Goal: Task Accomplishment & Management: Complete application form

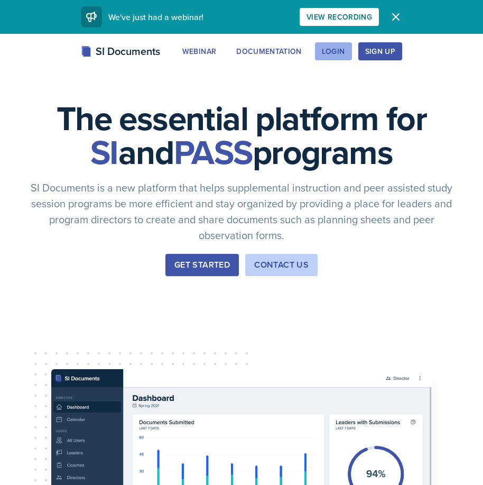
click at [328, 54] on div "Login" at bounding box center [333, 51] width 23 height 8
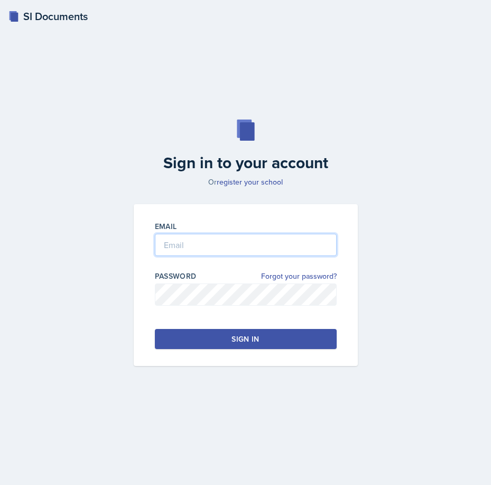
click at [202, 240] on input "email" at bounding box center [246, 245] width 182 height 22
type input "[EMAIL_ADDRESS][DOMAIN_NAME]"
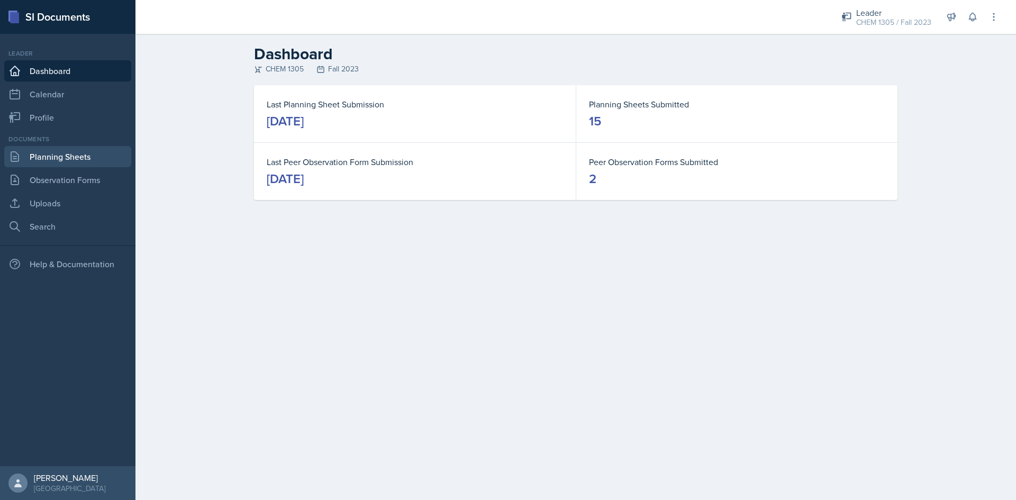
click at [66, 153] on link "Planning Sheets" at bounding box center [67, 156] width 127 height 21
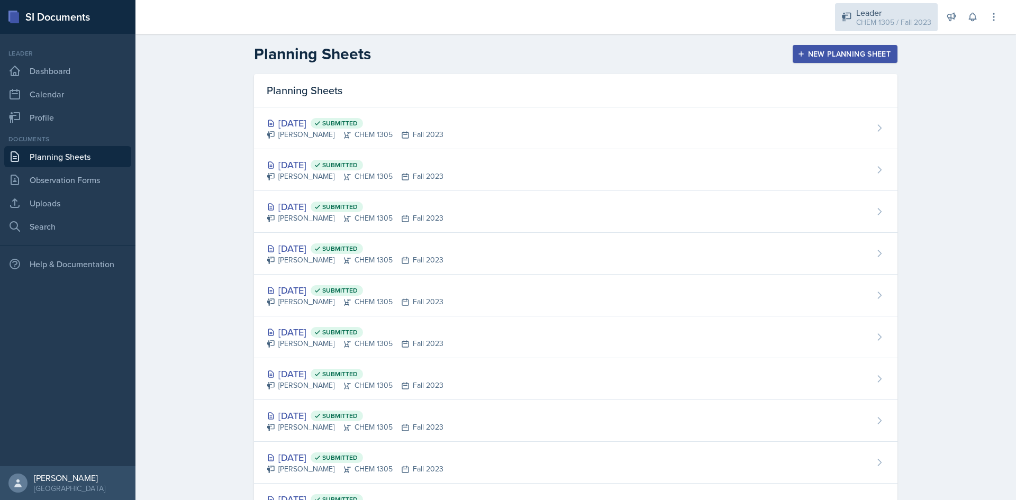
click at [491, 19] on div "CHEM 1305 / Fall 2023" at bounding box center [893, 22] width 75 height 11
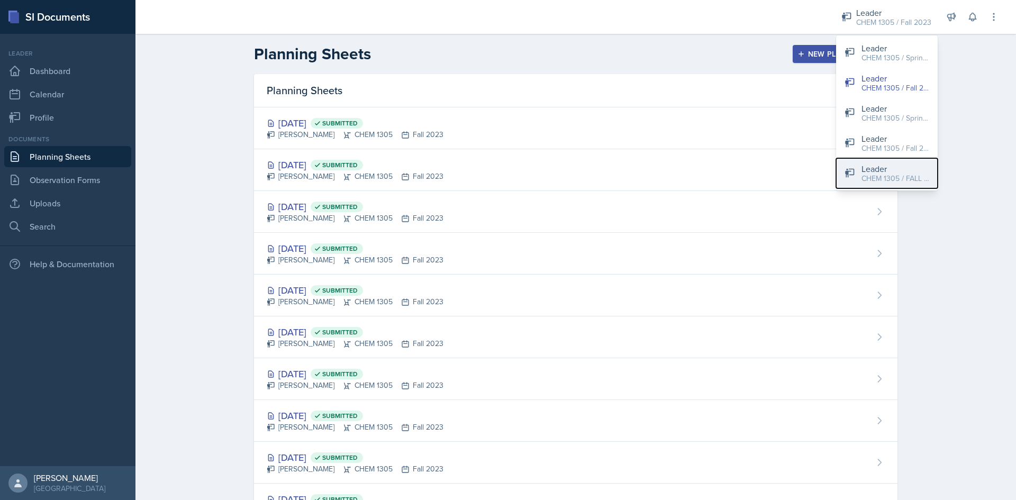
click at [491, 171] on div "Leader" at bounding box center [895, 168] width 68 height 13
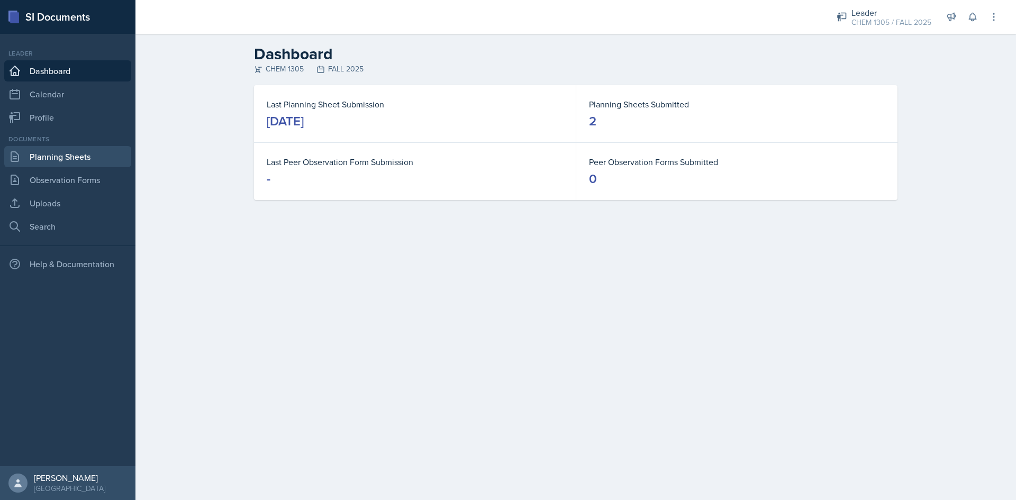
click at [76, 151] on link "Planning Sheets" at bounding box center [67, 156] width 127 height 21
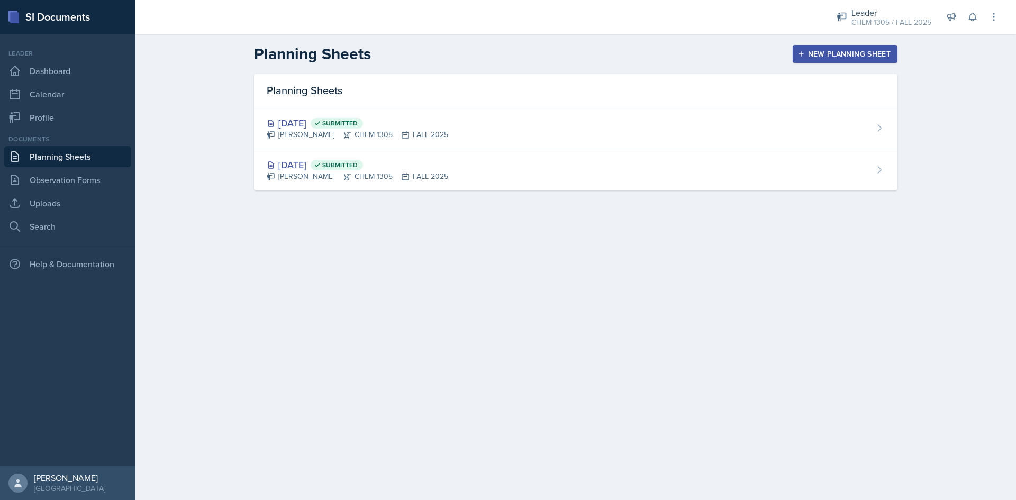
click at [491, 53] on div "New Planning Sheet" at bounding box center [844, 54] width 91 height 8
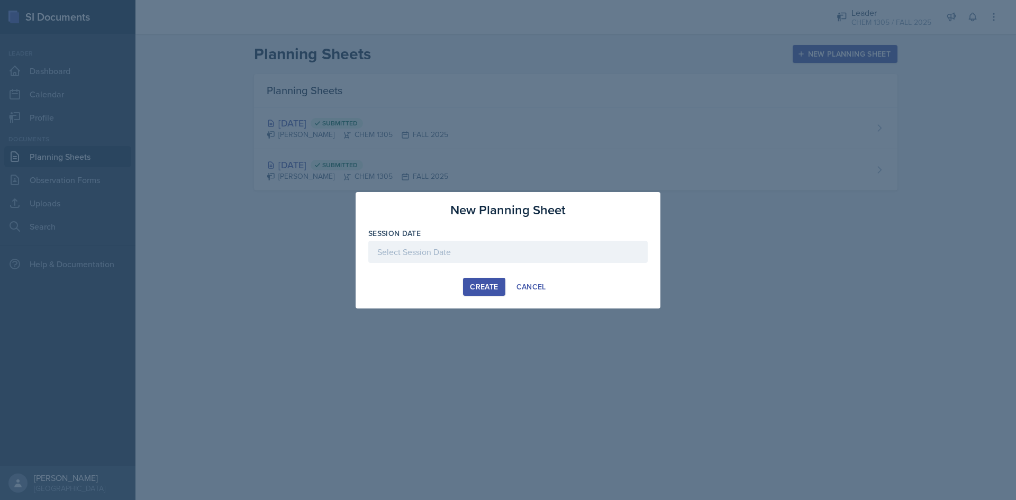
click at [453, 257] on div at bounding box center [507, 252] width 279 height 22
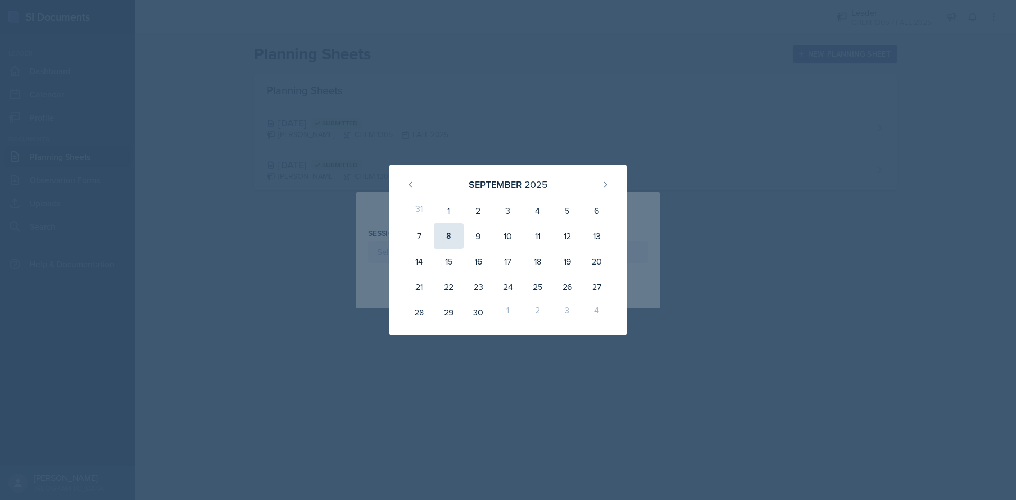
click at [450, 240] on div "8" at bounding box center [449, 235] width 30 height 25
type input "September 8th, 2025"
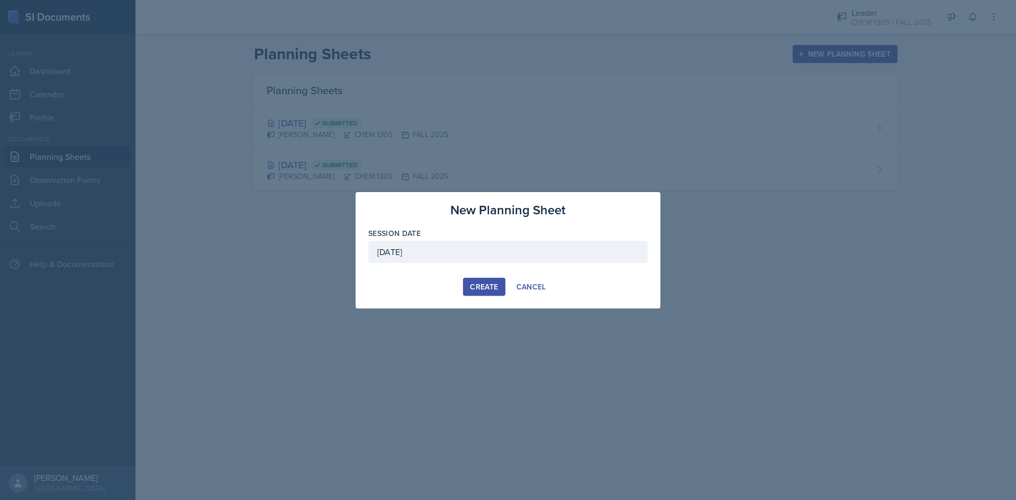
click at [488, 287] on div "Create" at bounding box center [484, 286] width 28 height 8
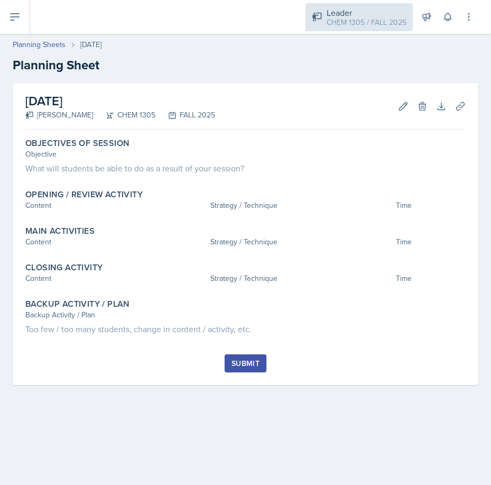
click at [349, 4] on div "Leader CHEM 1305 / FALL 2025" at bounding box center [359, 17] width 107 height 28
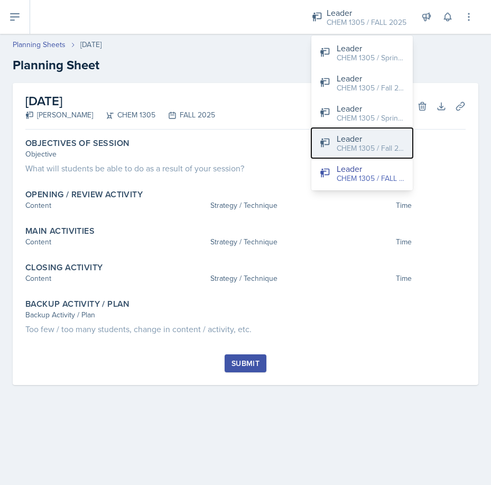
click at [357, 146] on div "CHEM 1305 / Fall 2024" at bounding box center [371, 148] width 68 height 11
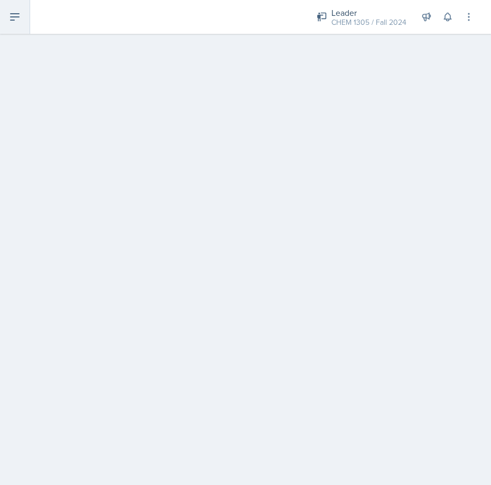
drag, startPoint x: 16, startPoint y: 17, endPoint x: 16, endPoint y: 38, distance: 20.1
click at [16, 17] on icon at bounding box center [15, 17] width 8 height 6
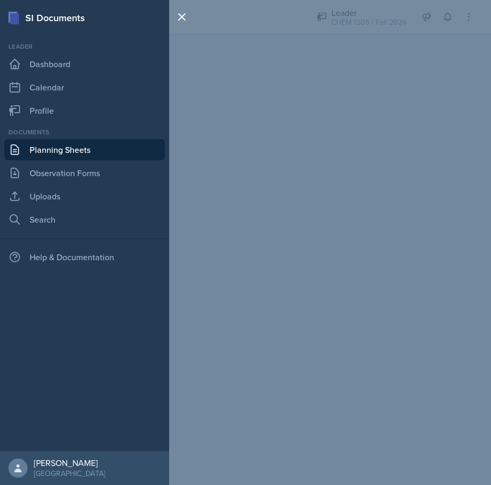
click at [88, 151] on link "Planning Sheets" at bounding box center [84, 149] width 161 height 21
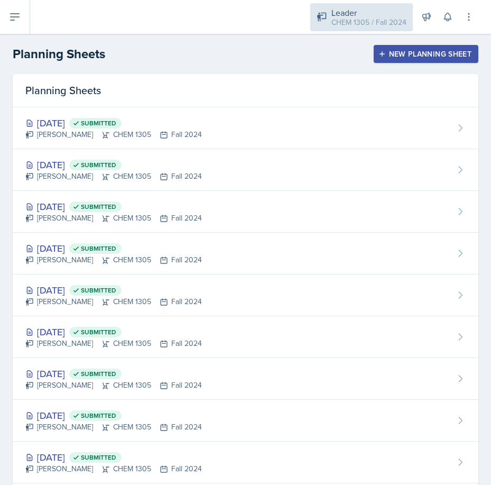
click at [362, 29] on div "Leader CHEM 1305 / Fall 2024" at bounding box center [362, 17] width 103 height 28
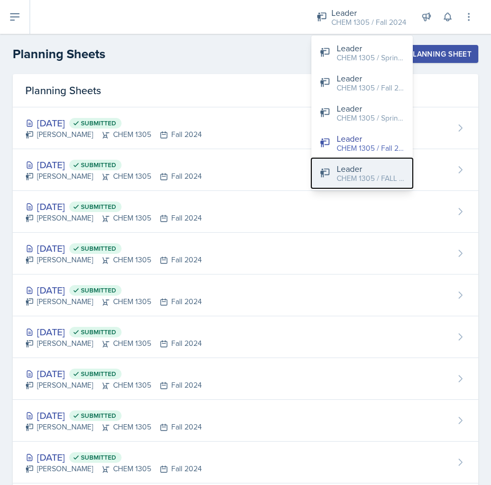
click at [363, 172] on div "Leader" at bounding box center [371, 168] width 68 height 13
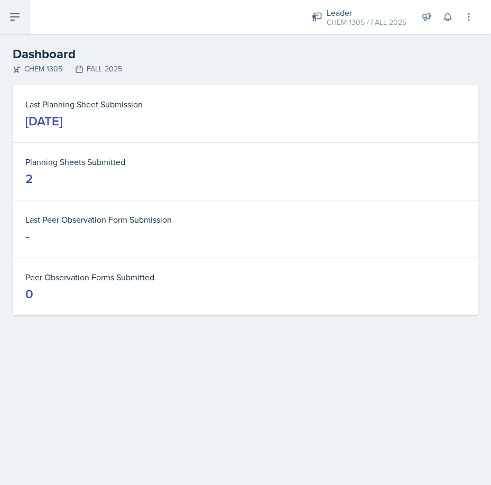
click at [20, 17] on icon at bounding box center [14, 17] width 13 height 13
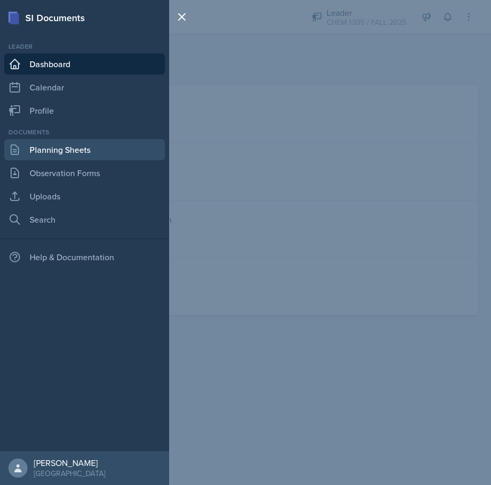
click at [79, 143] on link "Planning Sheets" at bounding box center [84, 149] width 161 height 21
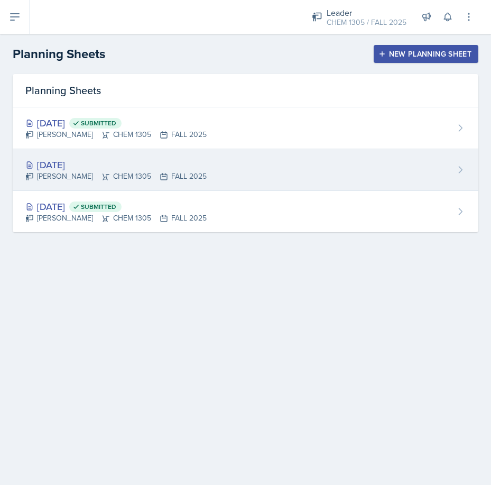
click at [92, 162] on div "Sep 8th, 2025" at bounding box center [115, 165] width 181 height 14
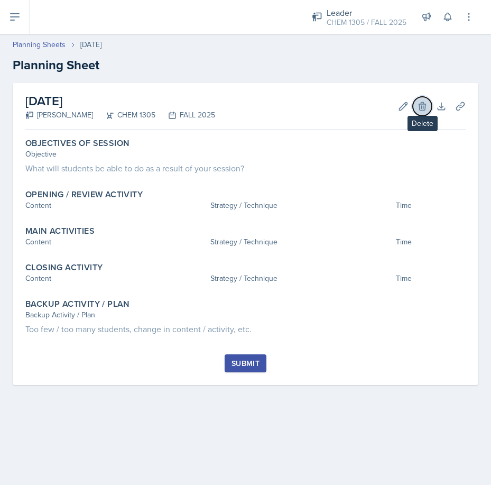
click at [423, 104] on icon at bounding box center [422, 106] width 7 height 8
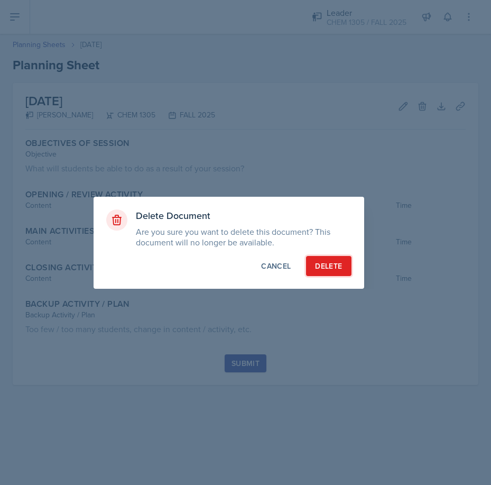
click at [318, 266] on div "Delete" at bounding box center [328, 266] width 27 height 11
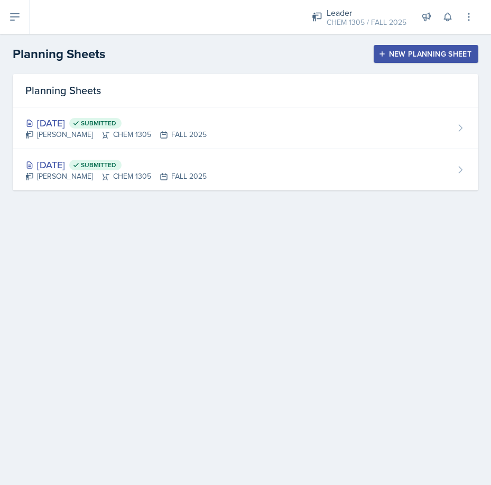
click at [425, 57] on div "New Planning Sheet" at bounding box center [426, 54] width 91 height 8
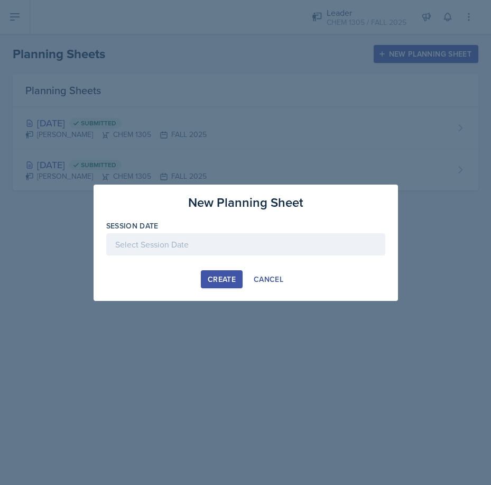
drag, startPoint x: 172, startPoint y: 231, endPoint x: 172, endPoint y: 246, distance: 14.8
click at [172, 231] on div "Session Date" at bounding box center [245, 243] width 279 height 45
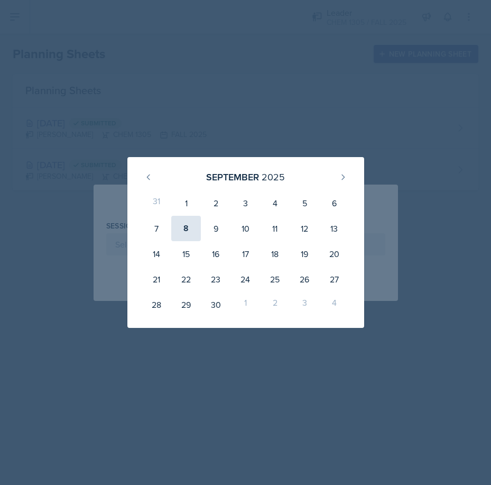
click at [186, 231] on div "8" at bounding box center [186, 228] width 30 height 25
type input "September 8th, 2025"
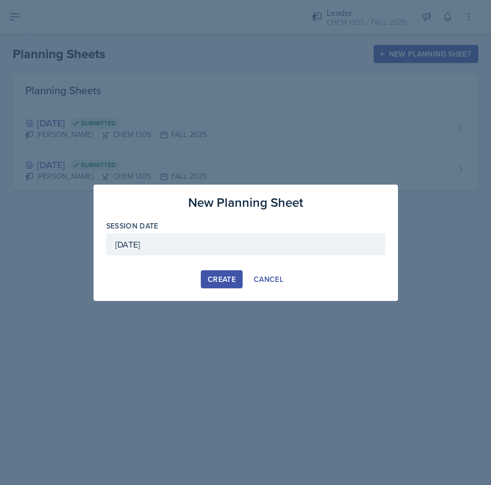
click at [209, 275] on div "Create" at bounding box center [222, 279] width 28 height 8
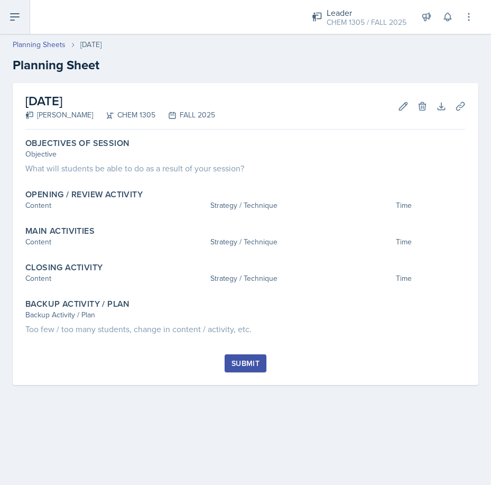
click at [15, 14] on icon at bounding box center [15, 17] width 8 height 6
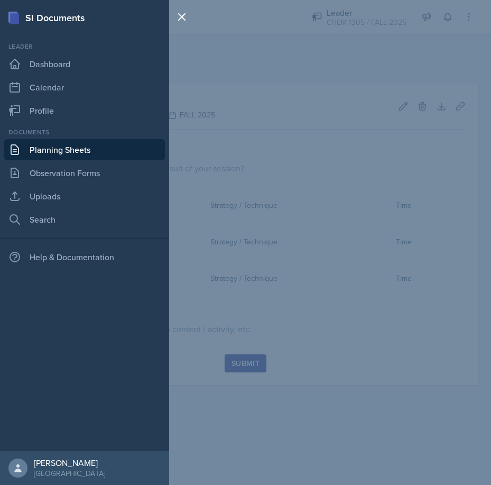
click at [86, 144] on link "Planning Sheets" at bounding box center [84, 149] width 161 height 21
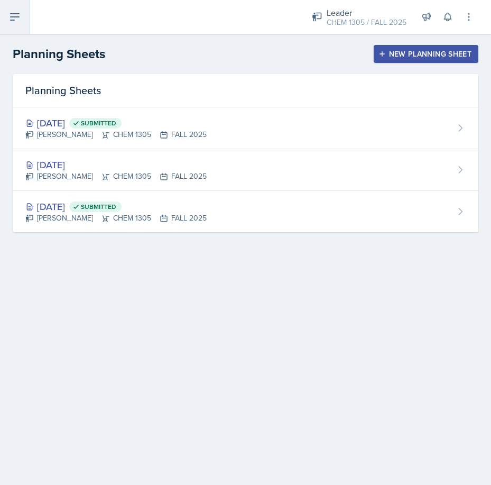
click at [2, 18] on button at bounding box center [15, 17] width 30 height 34
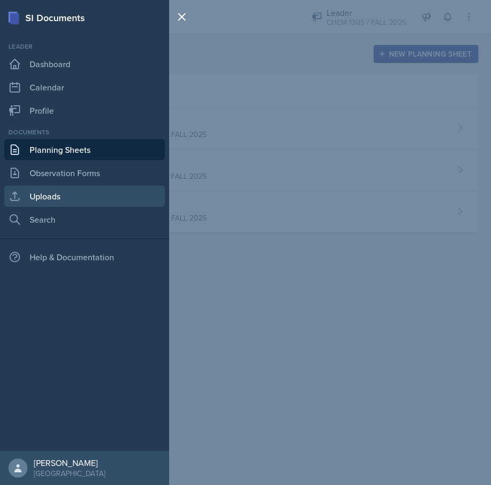
click at [40, 190] on link "Uploads" at bounding box center [84, 196] width 161 height 21
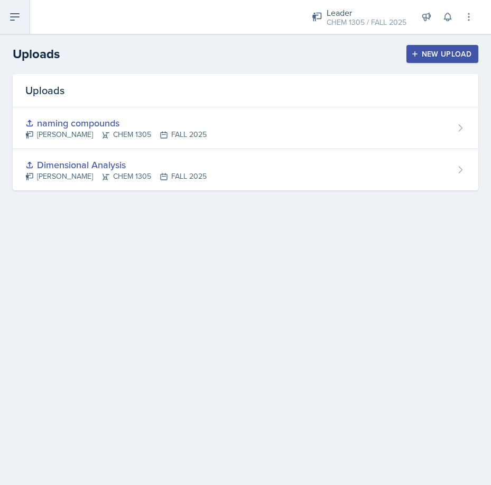
click at [11, 23] on button at bounding box center [15, 17] width 30 height 34
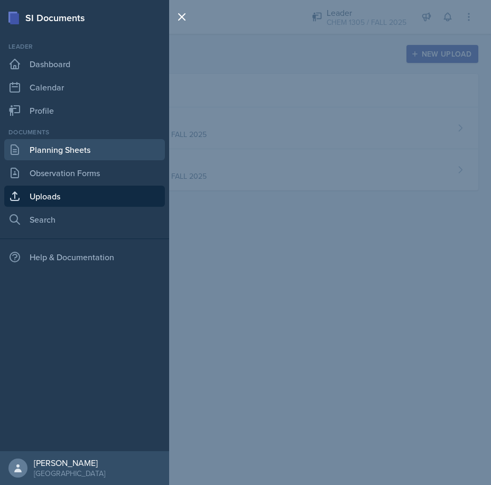
click at [66, 150] on link "Planning Sheets" at bounding box center [84, 149] width 161 height 21
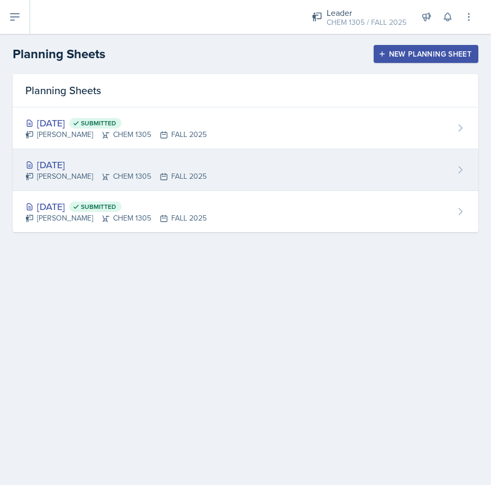
click at [57, 171] on div "Dorothy Arogunjo CHEM 1305 FALL 2025" at bounding box center [115, 176] width 181 height 11
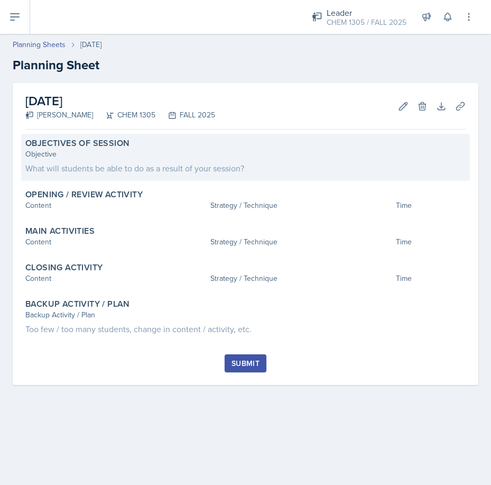
click at [65, 160] on div "Objective What will students be able to do as a result of your session?" at bounding box center [245, 162] width 441 height 26
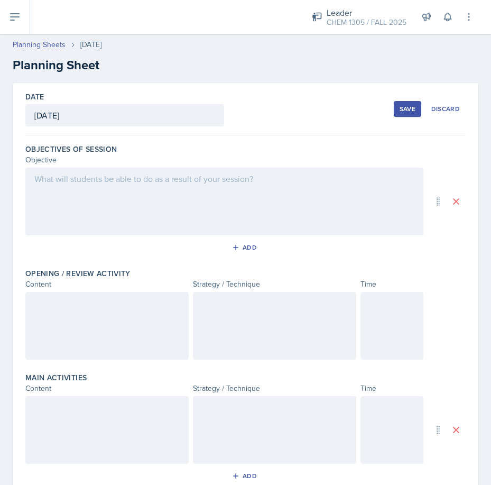
click at [142, 182] on div at bounding box center [224, 202] width 398 height 68
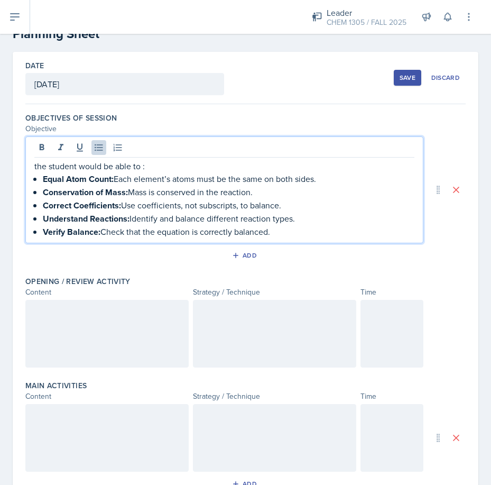
scroll to position [106, 0]
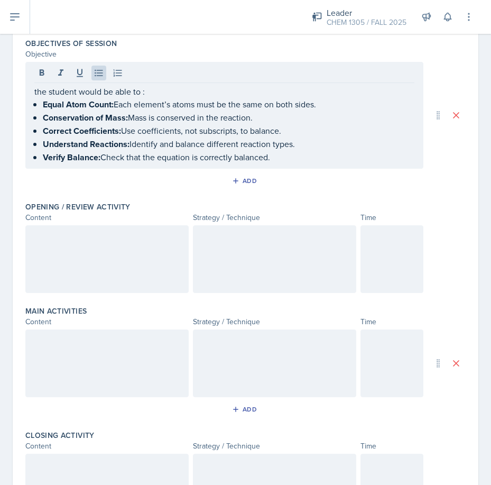
click at [103, 261] on div at bounding box center [106, 259] width 163 height 68
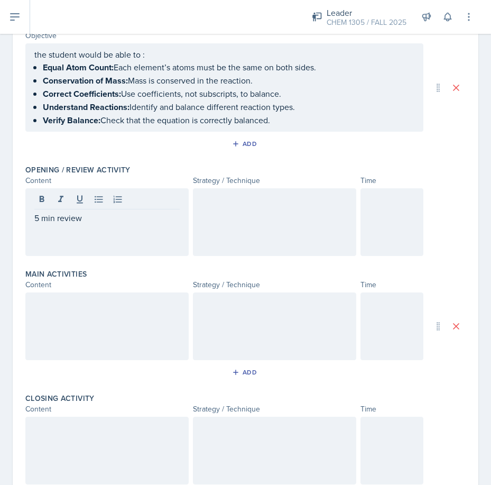
click at [264, 223] on div at bounding box center [274, 222] width 163 height 68
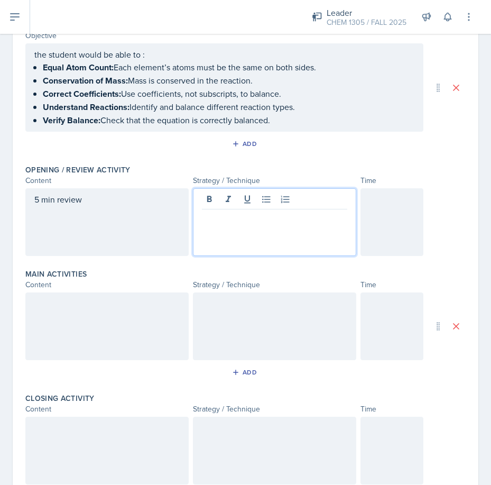
scroll to position [143, 0]
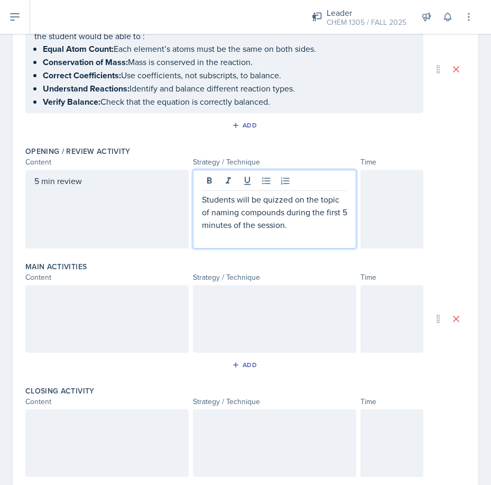
click at [406, 218] on div at bounding box center [392, 209] width 63 height 79
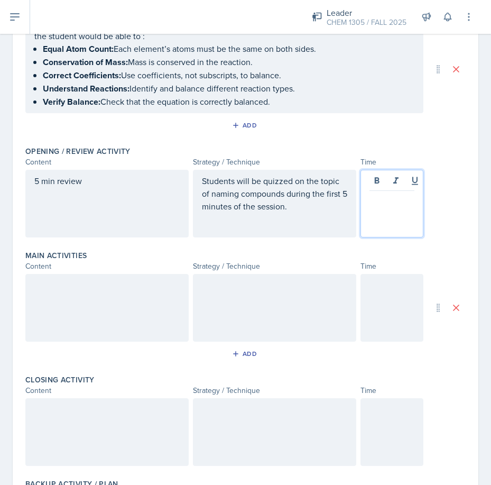
scroll to position [161, 0]
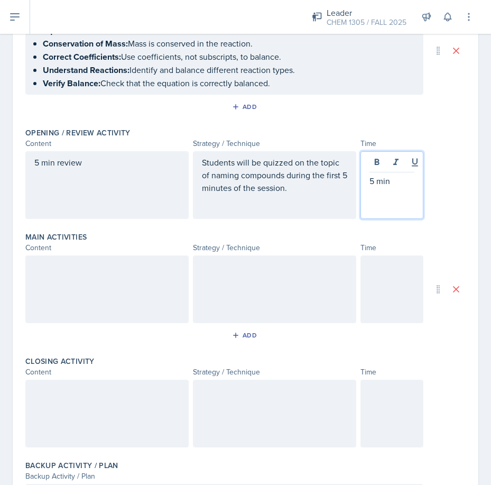
click at [86, 289] on div at bounding box center [106, 289] width 163 height 68
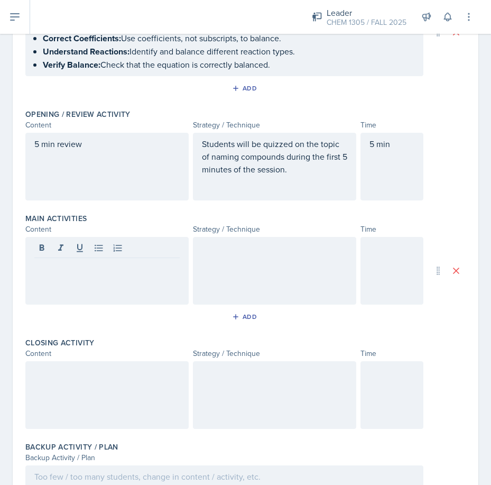
click at [138, 262] on p at bounding box center [106, 266] width 145 height 13
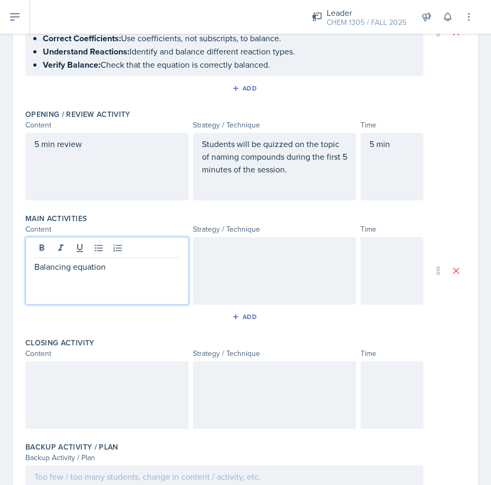
click at [250, 263] on div at bounding box center [274, 271] width 163 height 68
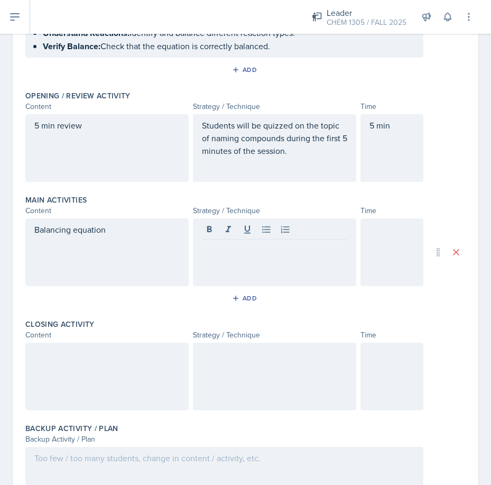
click at [258, 247] on p at bounding box center [274, 248] width 145 height 13
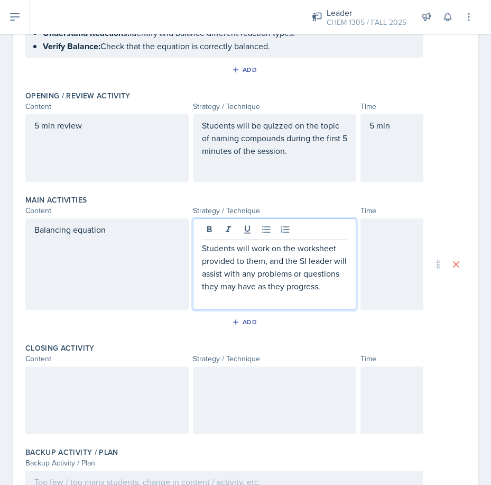
click at [399, 249] on div at bounding box center [392, 264] width 63 height 92
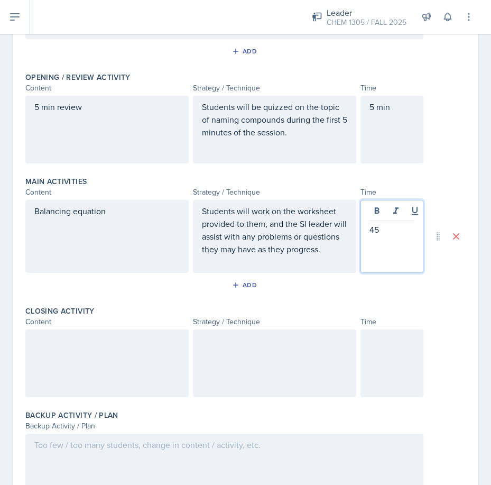
click at [140, 393] on div at bounding box center [106, 364] width 163 height 68
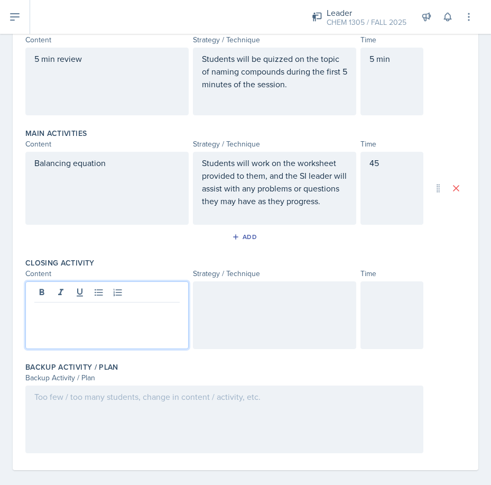
scroll to position [288, 0]
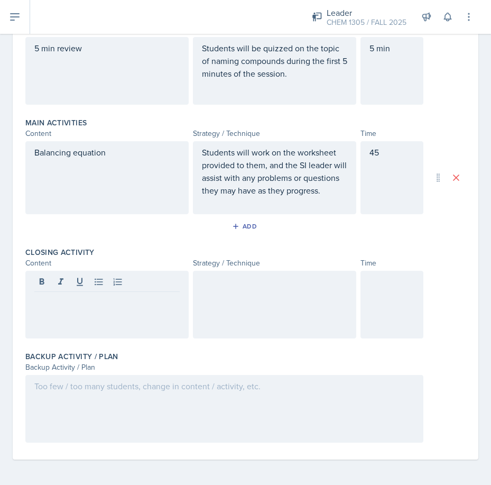
drag, startPoint x: 21, startPoint y: 308, endPoint x: 29, endPoint y: 308, distance: 7.9
click at [21, 308] on div "Date September 8th, 2025 September 2025 31 1 2 3 4 5 6 7 8 9 10 11 12 13 14 15 …" at bounding box center [246, 133] width 466 height 652
click at [60, 310] on div at bounding box center [106, 305] width 163 height 68
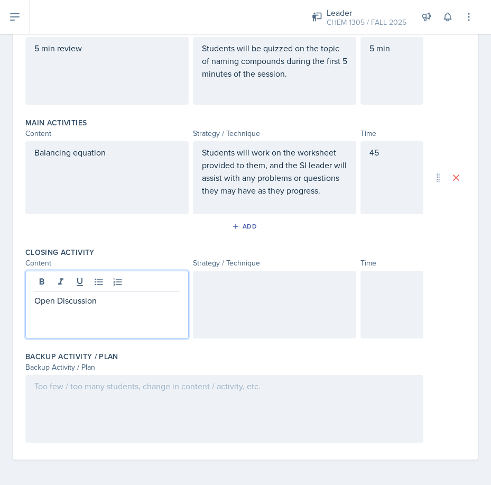
click at [244, 311] on div at bounding box center [274, 305] width 163 height 68
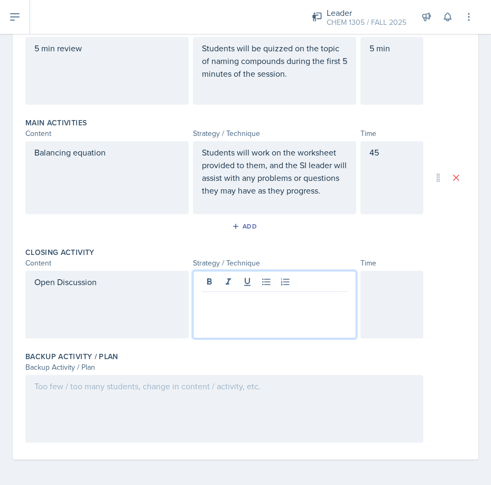
click at [241, 305] on p at bounding box center [274, 300] width 145 height 13
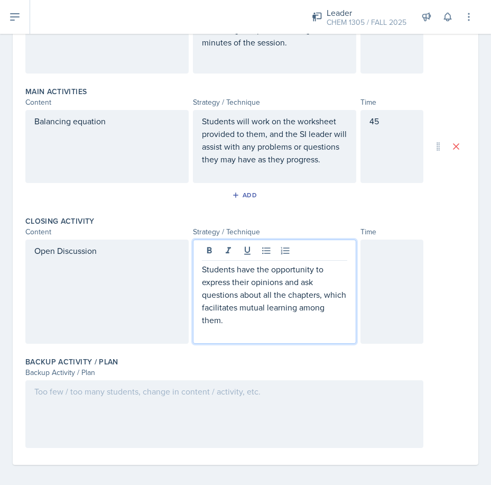
click at [385, 303] on div at bounding box center [392, 292] width 63 height 104
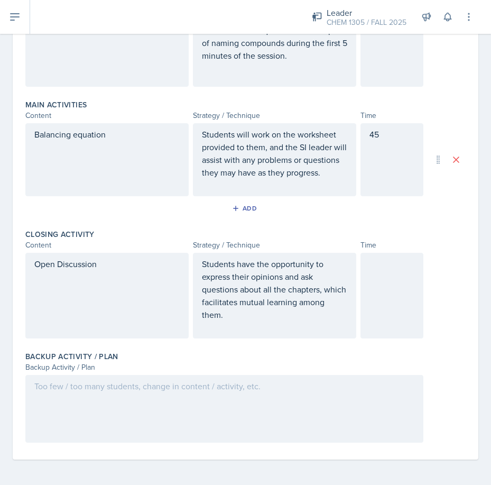
scroll to position [306, 0]
click at [383, 307] on div at bounding box center [392, 296] width 63 height 86
click at [257, 402] on div at bounding box center [224, 409] width 398 height 68
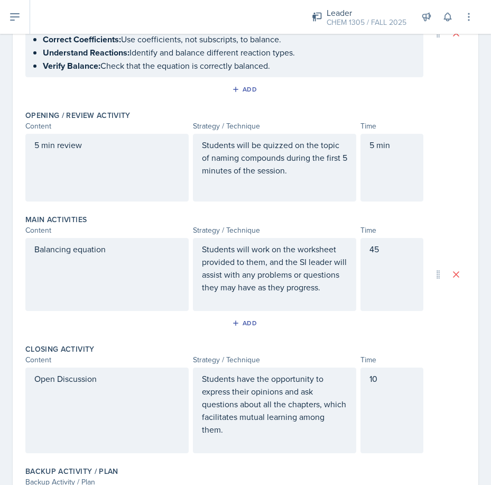
scroll to position [0, 0]
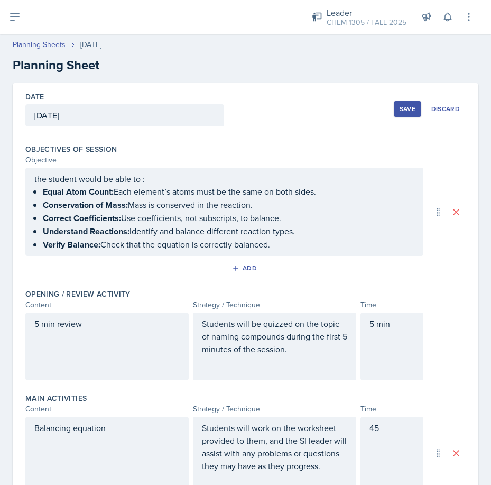
click at [403, 112] on div "Save" at bounding box center [408, 109] width 16 height 8
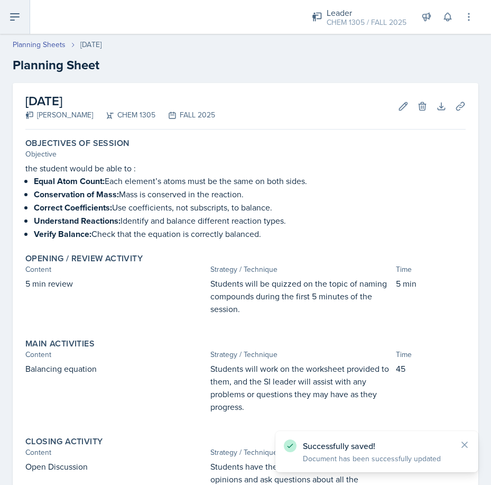
click at [11, 22] on icon at bounding box center [14, 17] width 13 height 13
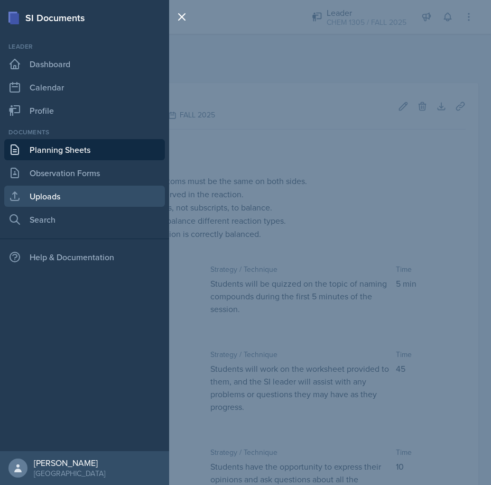
click at [60, 194] on link "Uploads" at bounding box center [84, 196] width 161 height 21
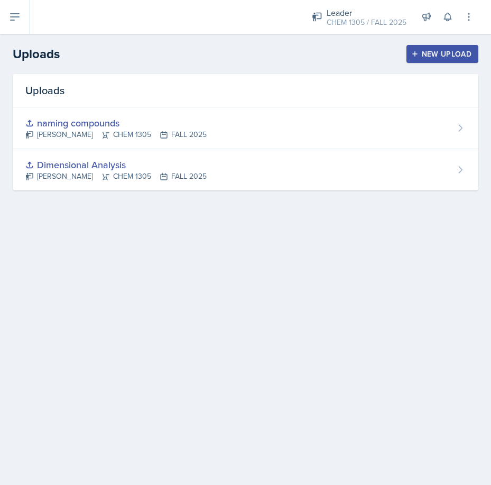
click at [435, 60] on button "New Upload" at bounding box center [443, 54] width 72 height 18
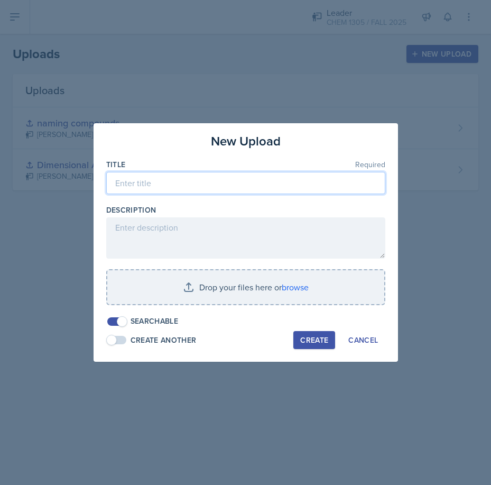
click at [199, 182] on input at bounding box center [245, 183] width 279 height 22
click at [214, 184] on input "Balancing E" at bounding box center [245, 183] width 279 height 22
type input "Balancing Equation"
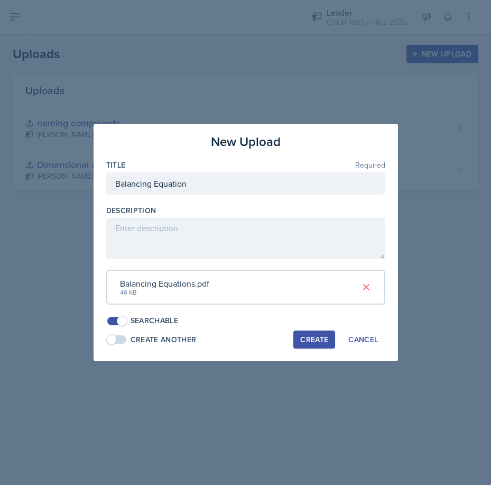
click at [309, 337] on div "Create" at bounding box center [314, 339] width 28 height 8
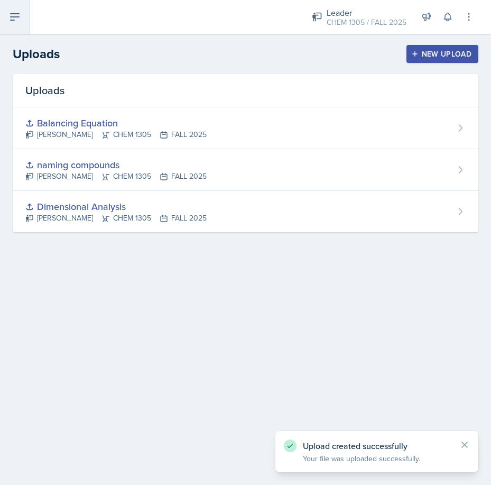
click at [12, 22] on icon at bounding box center [14, 17] width 13 height 13
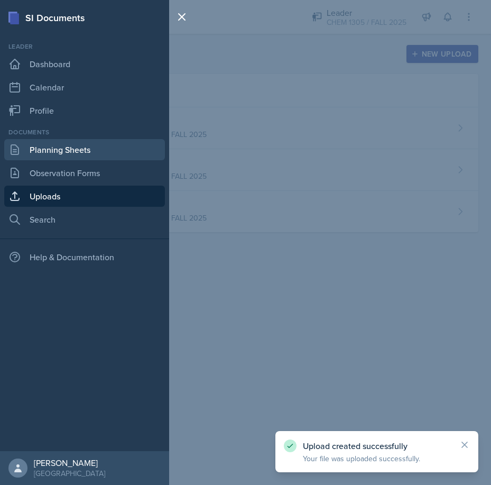
click at [51, 154] on link "Planning Sheets" at bounding box center [84, 149] width 161 height 21
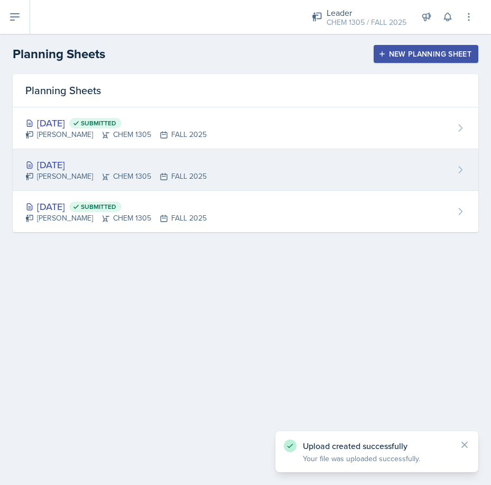
click at [123, 180] on div "Dorothy Arogunjo CHEM 1305 FALL 2025" at bounding box center [115, 176] width 181 height 11
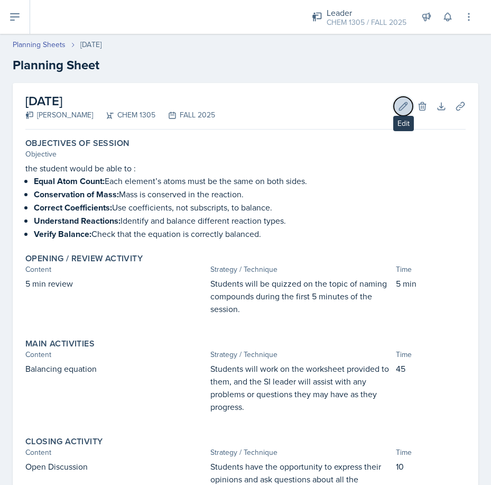
click at [399, 109] on icon at bounding box center [403, 106] width 11 height 11
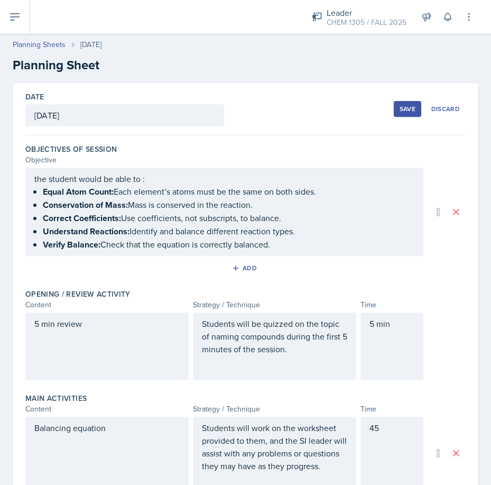
click at [400, 108] on div "Save" at bounding box center [408, 109] width 16 height 8
click at [446, 105] on div "Discard" at bounding box center [446, 109] width 29 height 8
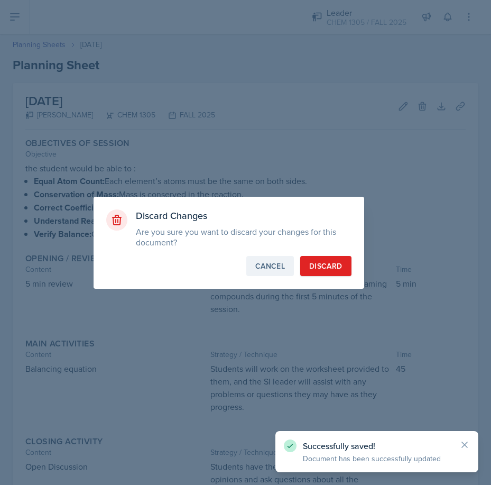
click at [271, 263] on div "Cancel" at bounding box center [270, 266] width 30 height 11
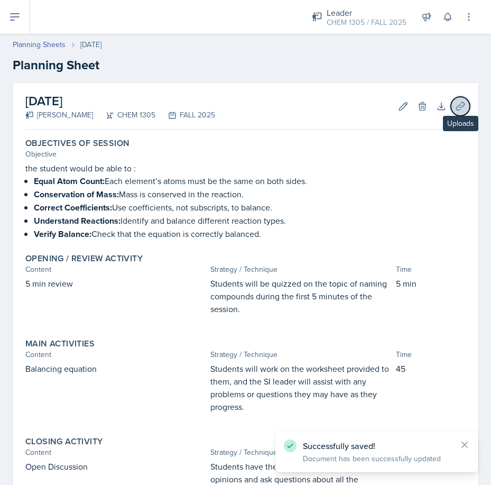
click at [455, 105] on icon at bounding box center [460, 106] width 11 height 11
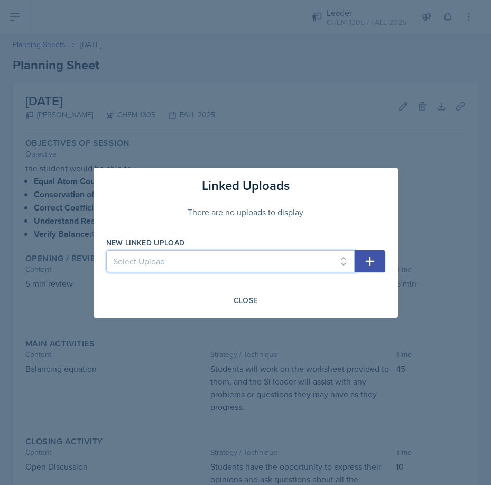
drag, startPoint x: 227, startPoint y: 254, endPoint x: 221, endPoint y: 258, distance: 7.3
click at [227, 254] on select "Select Upload Dimensional Analysis naming compounds Balancing Equation" at bounding box center [230, 261] width 249 height 22
select select "6aaaaac1-5cc3-4b75-8547-83aa3ad8619e"
click at [106, 250] on select "Select Upload Dimensional Analysis naming compounds Balancing Equation" at bounding box center [230, 261] width 249 height 22
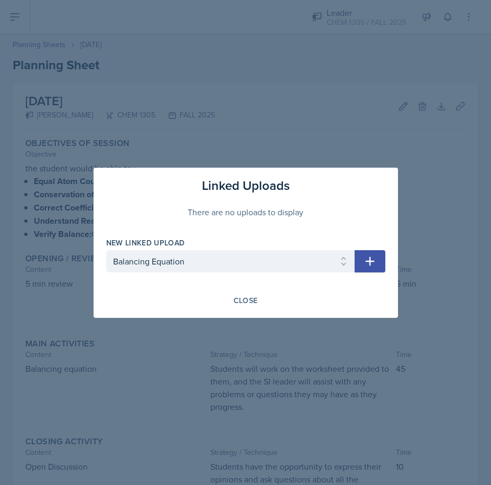
click at [370, 268] on button "button" at bounding box center [370, 261] width 31 height 22
select select
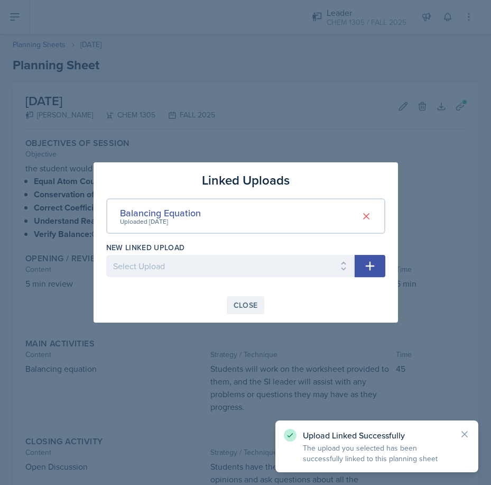
click at [252, 309] on div "Close" at bounding box center [246, 305] width 24 height 8
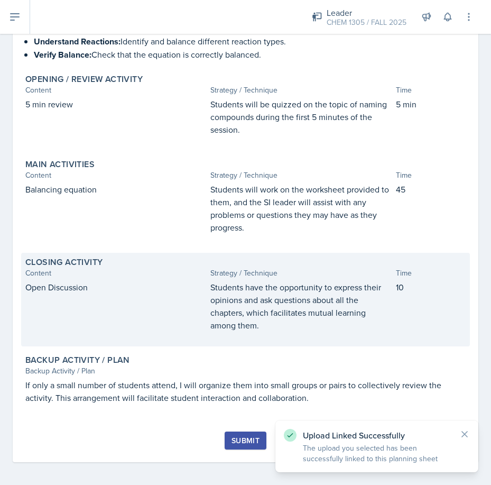
scroll to position [182, 0]
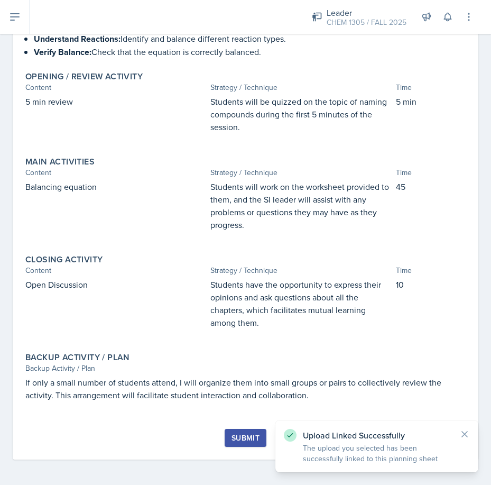
drag, startPoint x: 238, startPoint y: 426, endPoint x: 234, endPoint y: 443, distance: 17.8
click at [237, 431] on div "September 8th, 2025 Dorothy Arogunjo CHEM 1305 FALL 2025 Edit Delete Download U…" at bounding box center [246, 180] width 466 height 559
click at [234, 443] on button "Submit" at bounding box center [246, 438] width 42 height 18
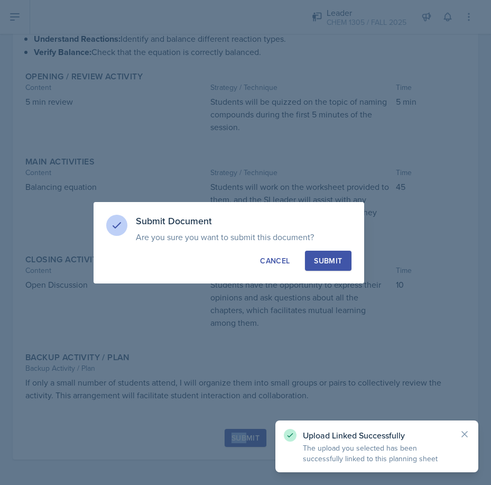
click at [342, 257] on div "Submit" at bounding box center [328, 260] width 28 height 11
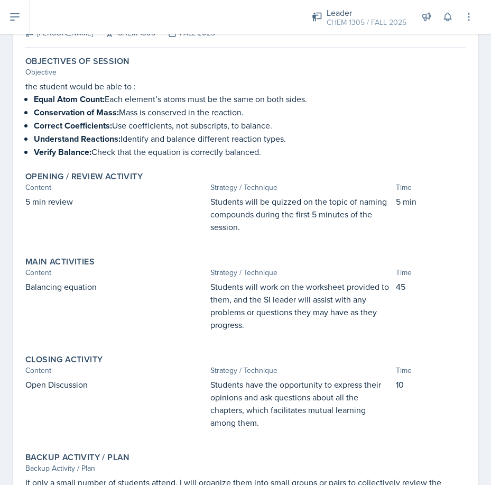
scroll to position [0, 0]
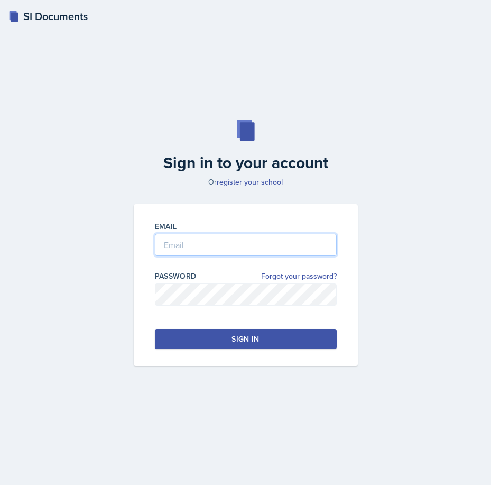
click at [170, 251] on input "email" at bounding box center [246, 245] width 182 height 22
type input "[EMAIL_ADDRESS][DOMAIN_NAME]"
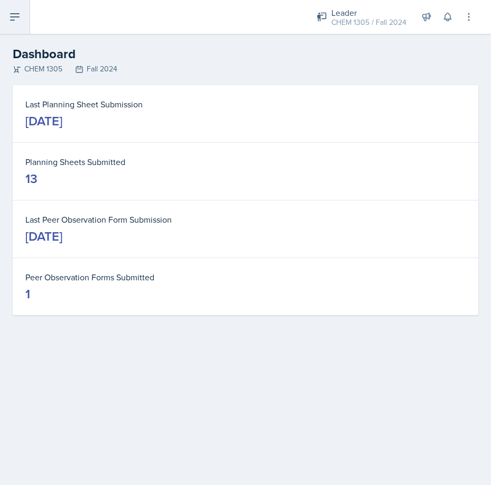
click at [18, 27] on button at bounding box center [15, 17] width 30 height 34
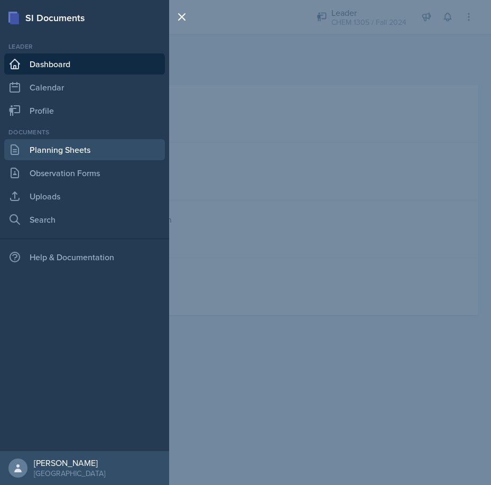
click at [70, 151] on link "Planning Sheets" at bounding box center [84, 149] width 161 height 21
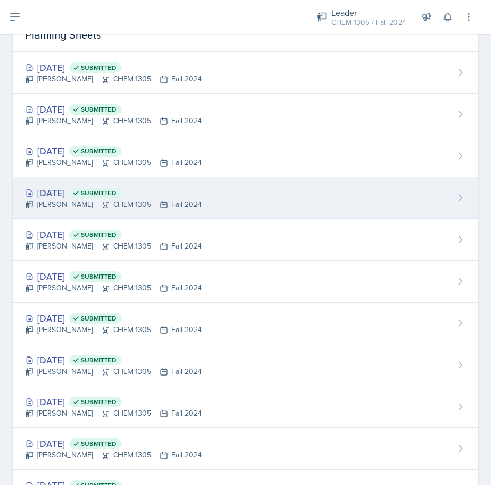
scroll to position [190, 0]
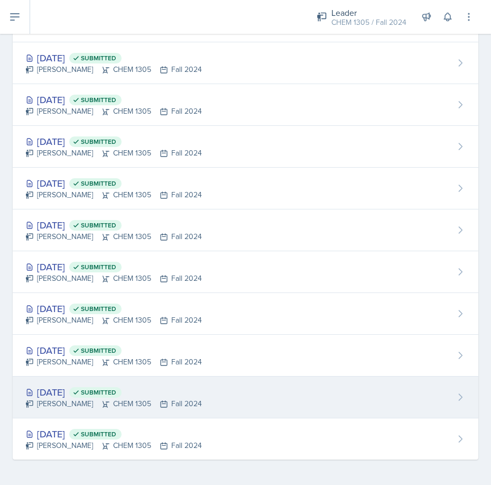
click at [88, 391] on div "Sep 17th, 2024 Submitted" at bounding box center [113, 392] width 177 height 14
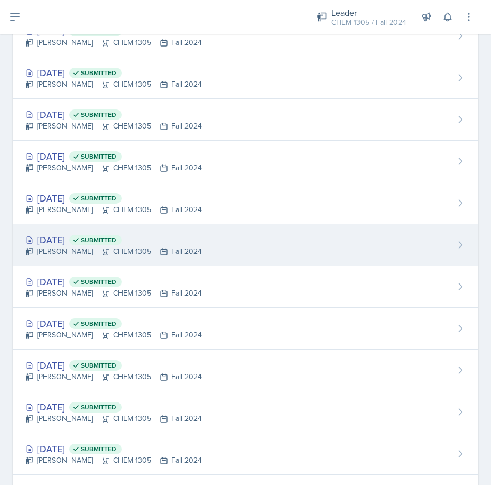
scroll to position [190, 0]
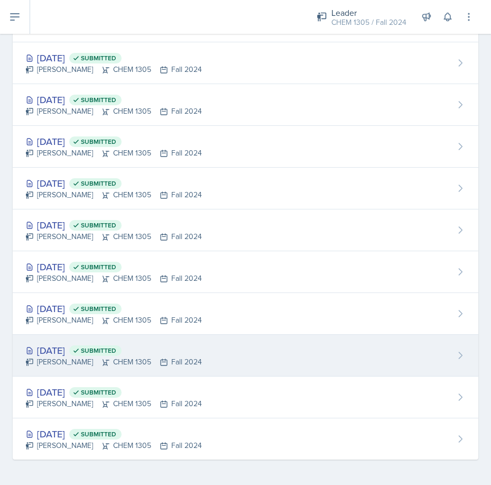
click at [80, 350] on div "Sep 18th, 2024 Submitted" at bounding box center [113, 350] width 177 height 14
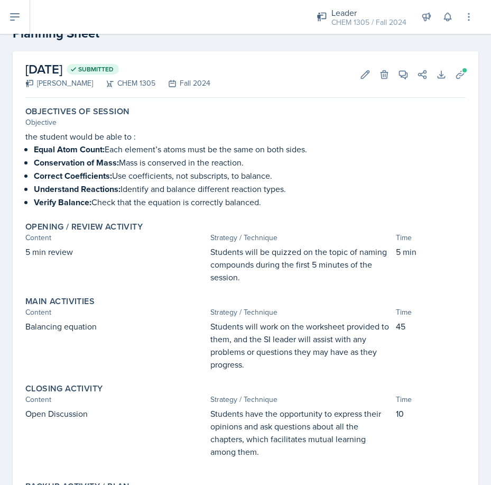
scroll to position [53, 0]
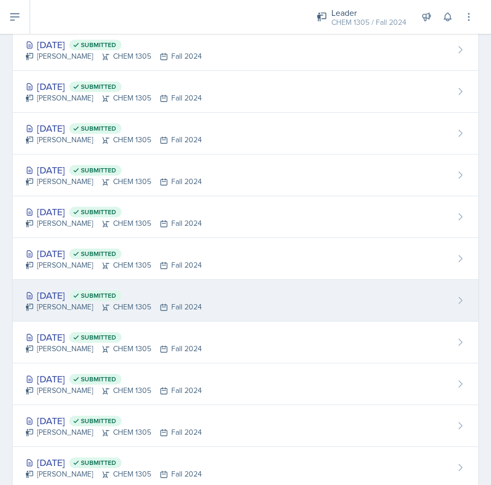
scroll to position [190, 0]
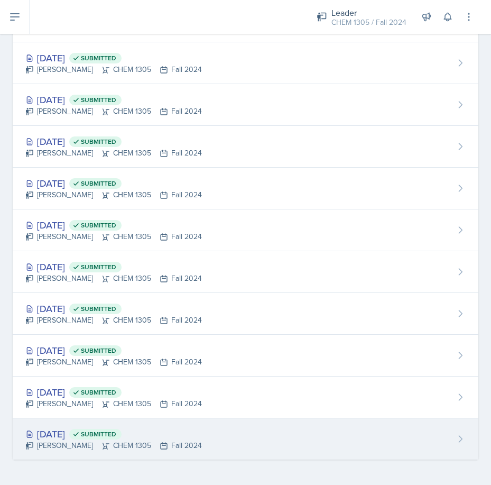
click at [60, 435] on div "Sep 4th, 2024 Submitted" at bounding box center [113, 434] width 177 height 14
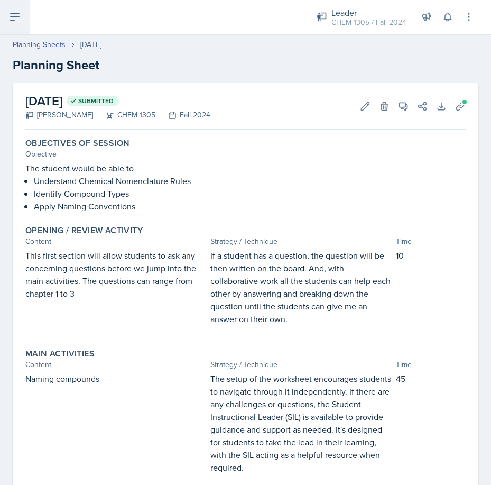
click at [23, 14] on button at bounding box center [15, 17] width 30 height 34
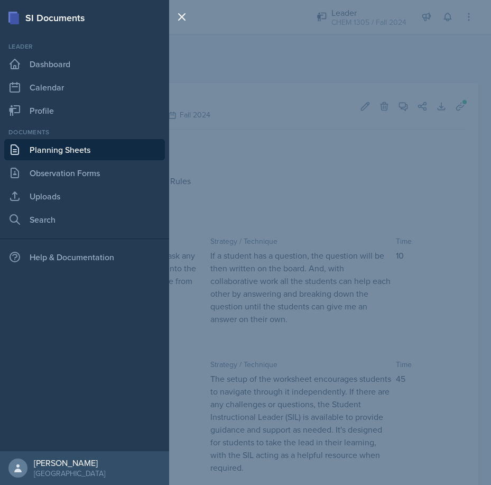
click at [113, 158] on link "Planning Sheets" at bounding box center [84, 149] width 161 height 21
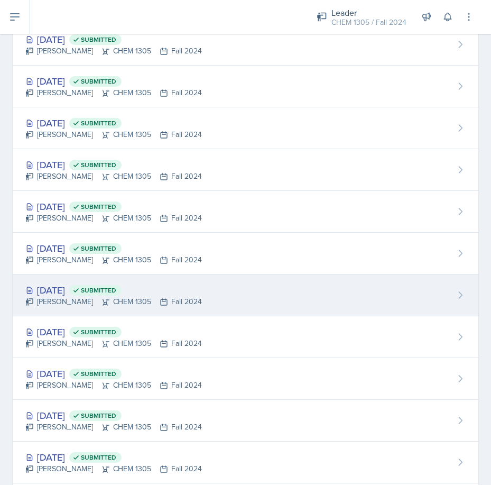
scroll to position [190, 0]
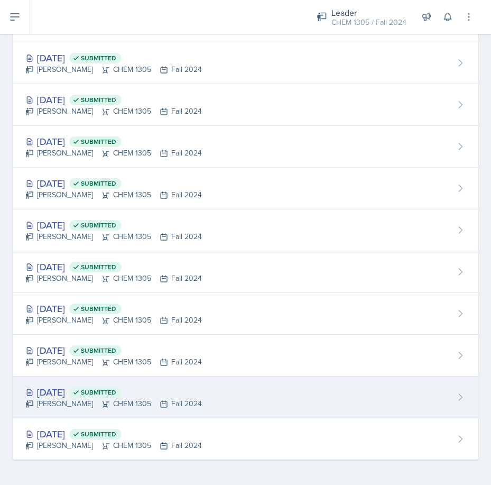
click at [56, 399] on div "Dorothy Arogunjo CHEM 1305 Fall 2024" at bounding box center [113, 403] width 177 height 11
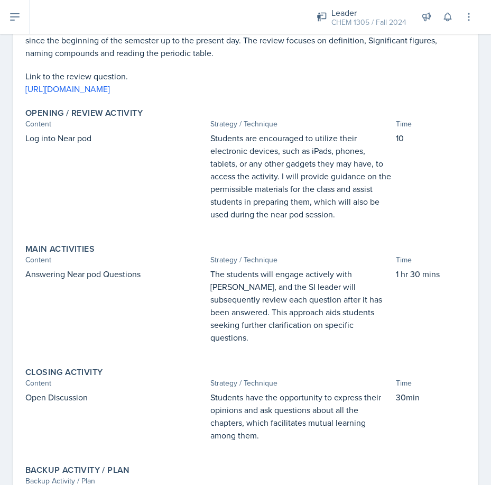
scroll to position [199, 0]
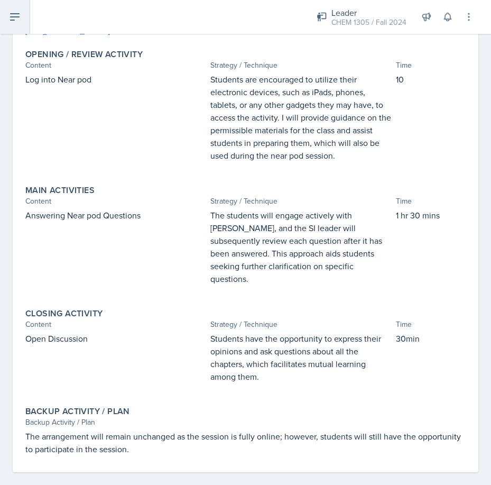
click at [23, 29] on button at bounding box center [15, 17] width 30 height 34
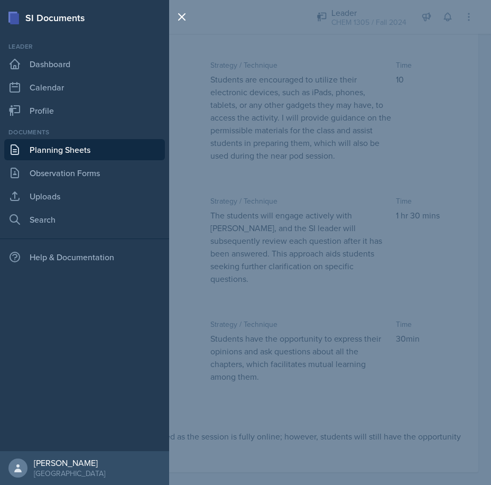
click at [51, 149] on link "Planning Sheets" at bounding box center [84, 149] width 161 height 21
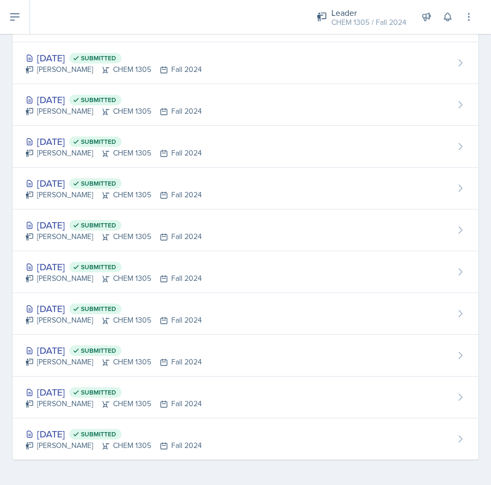
click at [89, 349] on div "Sep 18th, 2024 Submitted" at bounding box center [113, 350] width 177 height 14
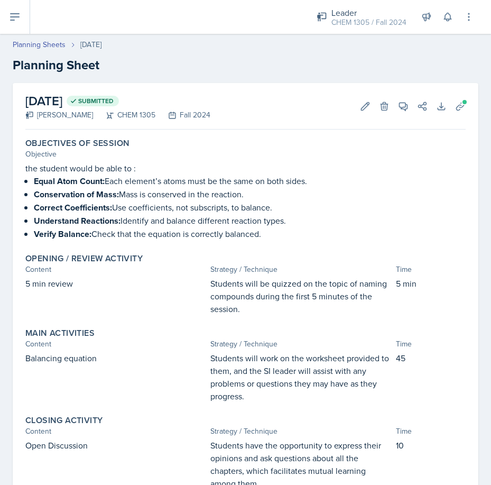
drag, startPoint x: 278, startPoint y: 233, endPoint x: 6, endPoint y: 169, distance: 279.8
click at [6, 169] on div "September 18th, 2024 Submitted Dorothy Arogunjo CHEM 1305 Fall 2024 Edit Delete…" at bounding box center [245, 349] width 491 height 532
copy div "the student would be able to : Equal Atom Count: Each element’s atoms must be t…"
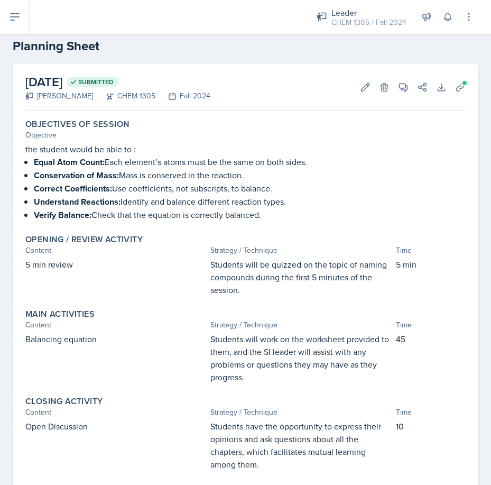
scroll to position [53, 0]
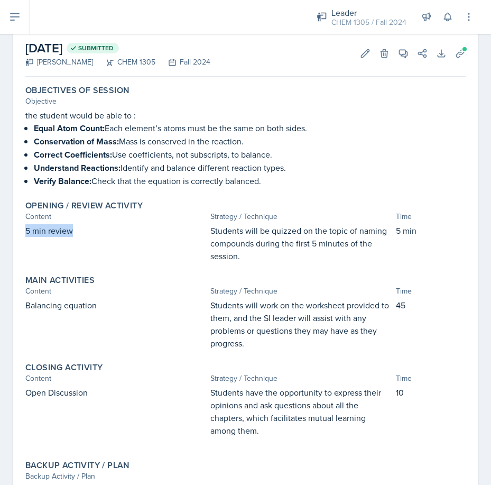
drag, startPoint x: 86, startPoint y: 233, endPoint x: -56, endPoint y: 233, distance: 141.8
click at [0, 233] on html "SI Documents Leader Dashboard Calendar Profile Documents Planning Sheets Observ…" at bounding box center [245, 242] width 491 height 485
copy p "5 min review"
drag, startPoint x: 261, startPoint y: 260, endPoint x: 172, endPoint y: 230, distance: 93.8
click at [172, 230] on div "5 min review Students will be quizzed on the topic of naming compounds during t…" at bounding box center [245, 243] width 441 height 38
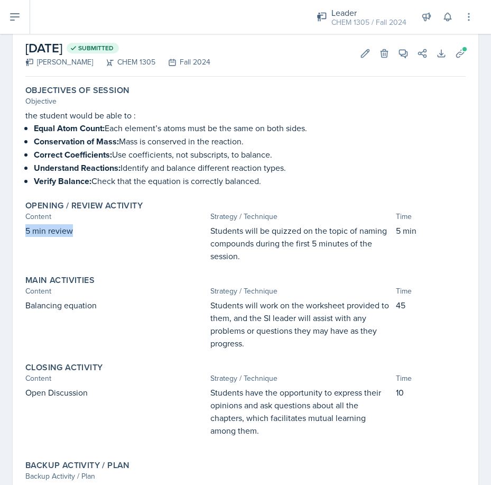
copy div "Students will be quizzed on the topic of naming compounds during the first 5 mi…"
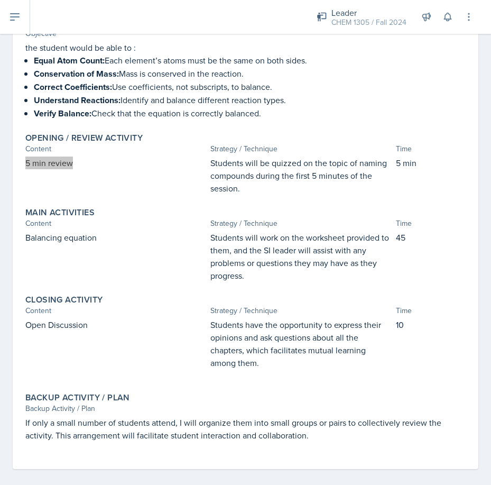
scroll to position [130, 0]
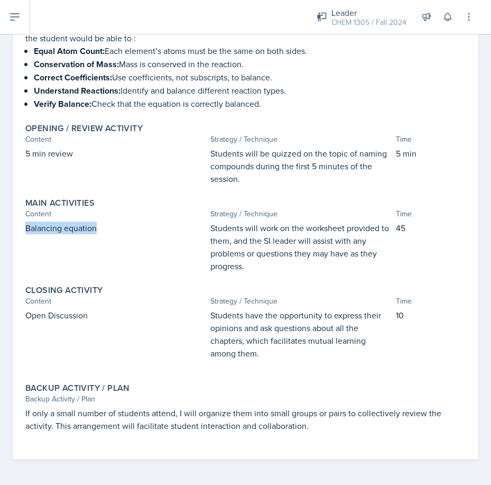
drag, startPoint x: 116, startPoint y: 231, endPoint x: -8, endPoint y: 237, distance: 124.5
click at [0, 237] on html "SI Documents Leader Dashboard Calendar Profile Documents Planning Sheets Observ…" at bounding box center [245, 242] width 491 height 485
copy p "Balancing equation"
drag, startPoint x: 255, startPoint y: 268, endPoint x: 180, endPoint y: 237, distance: 81.3
click at [180, 237] on div "Balancing equation Students will work on the worksheet provided to them, and th…" at bounding box center [245, 247] width 441 height 51
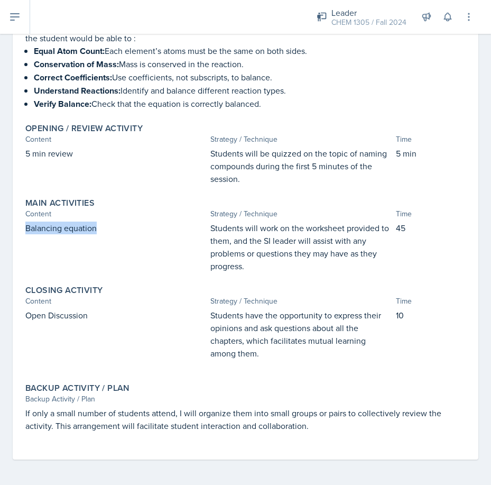
copy div "Students will work on the worksheet provided to them, and the SI leader will as…"
drag, startPoint x: 71, startPoint y: 319, endPoint x: -38, endPoint y: 318, distance: 109.5
click at [0, 318] on html "SI Documents Leader Dashboard Calendar Profile Documents Planning Sheets Observ…" at bounding box center [245, 242] width 491 height 485
copy p "Open Discussion"
drag, startPoint x: 264, startPoint y: 357, endPoint x: 195, endPoint y: 320, distance: 79.0
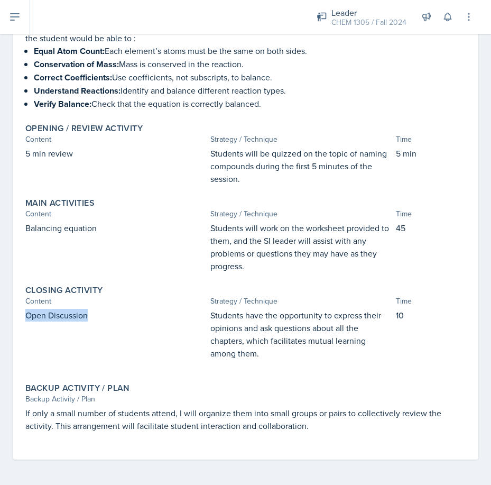
click at [195, 320] on div "Open Discussion Students have the opportunity to express their opinions and ask…" at bounding box center [245, 339] width 441 height 61
copy div "Students have the opportunity to express their opinions and ask questions about…"
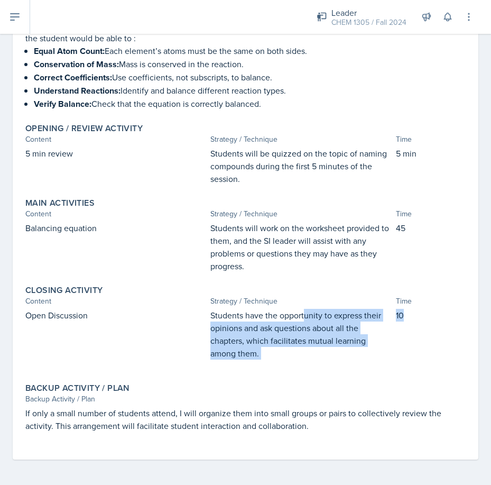
drag, startPoint x: 357, startPoint y: 313, endPoint x: 301, endPoint y: 313, distance: 55.5
click at [300, 313] on div "Open Discussion Students have the opportunity to express their opinions and ask…" at bounding box center [245, 339] width 441 height 61
click at [447, 321] on p "10" at bounding box center [431, 315] width 70 height 13
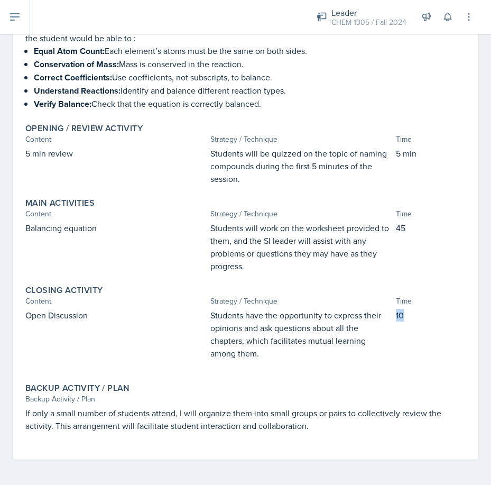
drag, startPoint x: 355, startPoint y: 313, endPoint x: 390, endPoint y: 313, distance: 35.4
click at [396, 313] on div "10" at bounding box center [431, 339] width 70 height 61
copy p "10"
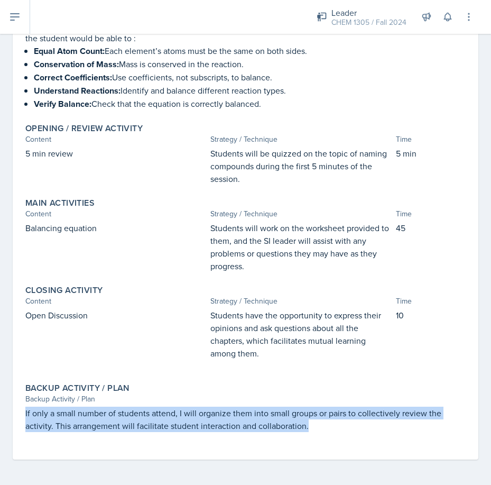
drag, startPoint x: 315, startPoint y: 431, endPoint x: -15, endPoint y: 414, distance: 330.5
click at [0, 414] on html "SI Documents Leader Dashboard Calendar Profile Documents Planning Sheets Observ…" at bounding box center [245, 242] width 491 height 485
copy p "If only a small number of students attend, I will organize them into small grou…"
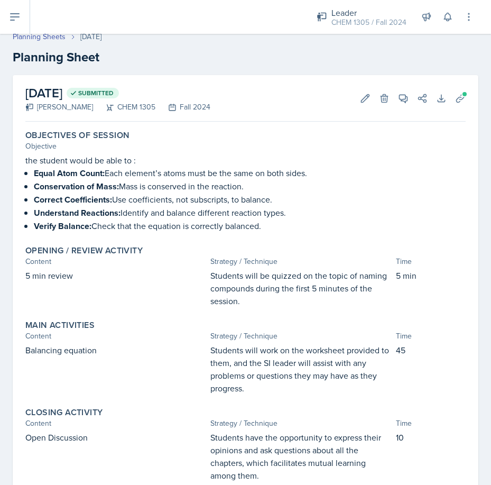
scroll to position [0, 0]
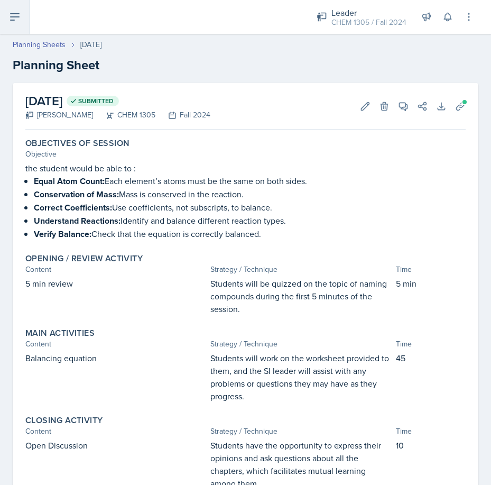
click at [19, 29] on button at bounding box center [15, 17] width 30 height 34
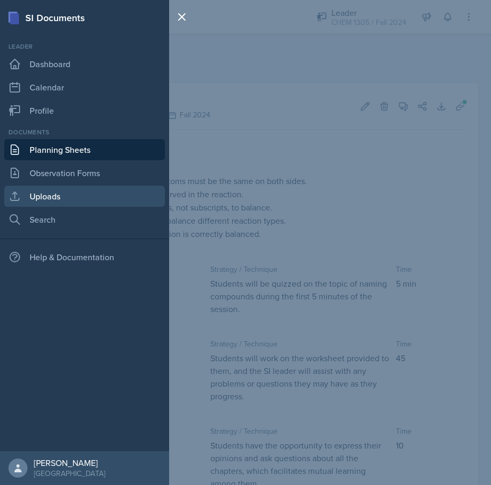
click at [57, 194] on link "Uploads" at bounding box center [84, 196] width 161 height 21
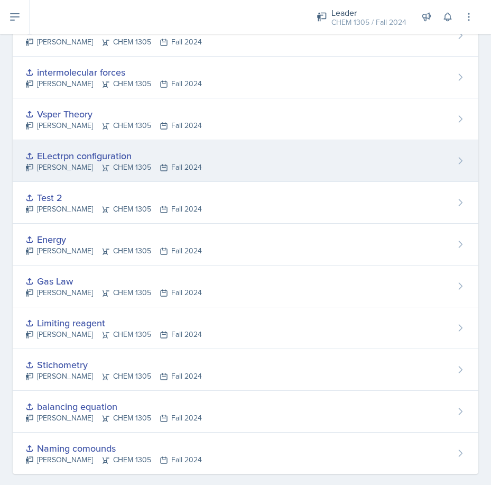
scroll to position [149, 0]
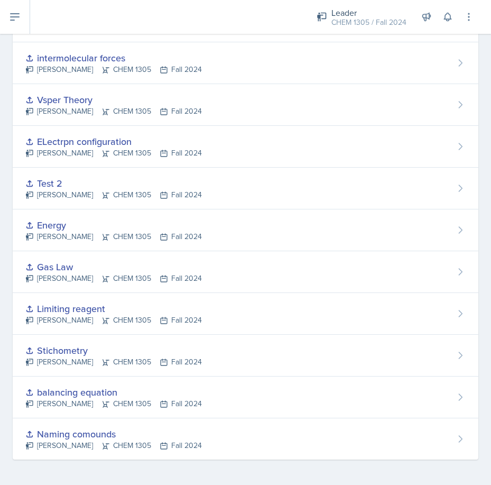
click at [68, 396] on div "balancing equation" at bounding box center [113, 392] width 177 height 14
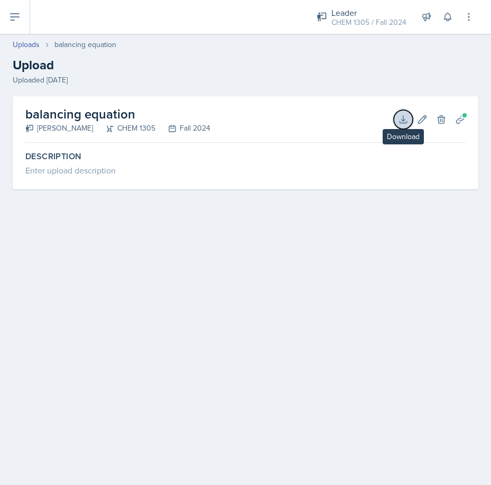
click at [399, 126] on button "Download" at bounding box center [403, 119] width 19 height 19
click at [408, 121] on icon at bounding box center [403, 119] width 11 height 11
